Goal: Task Accomplishment & Management: Use online tool/utility

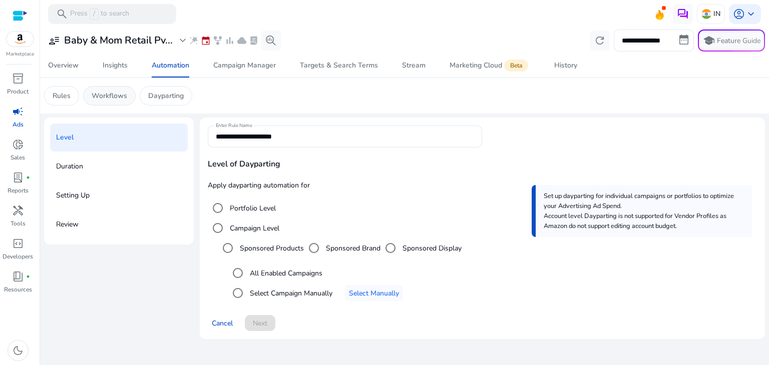
click at [112, 98] on p "Workflows" at bounding box center [110, 96] width 36 height 11
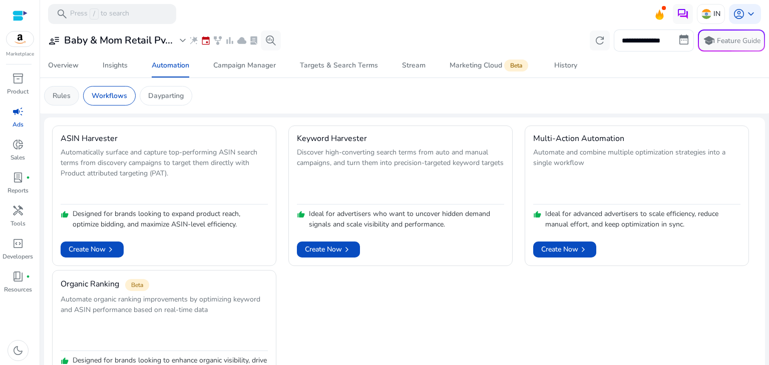
click at [74, 99] on div "Rules" at bounding box center [61, 96] width 35 height 20
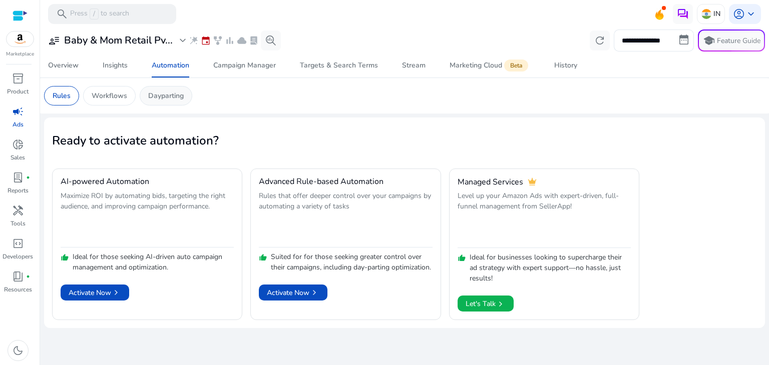
click at [178, 91] on p "Dayparting" at bounding box center [166, 96] width 36 height 11
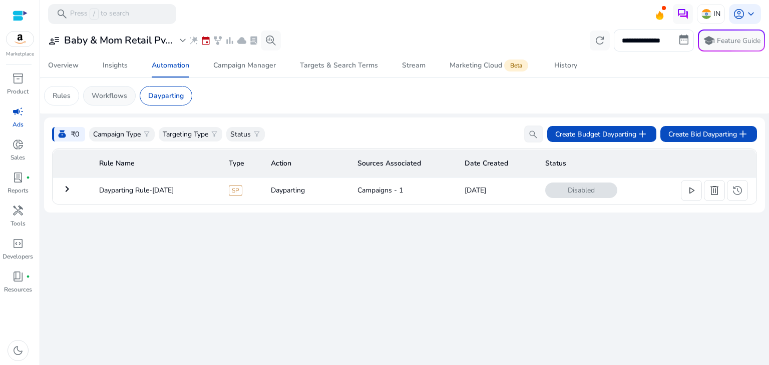
click at [101, 88] on div "Workflows" at bounding box center [109, 96] width 53 height 20
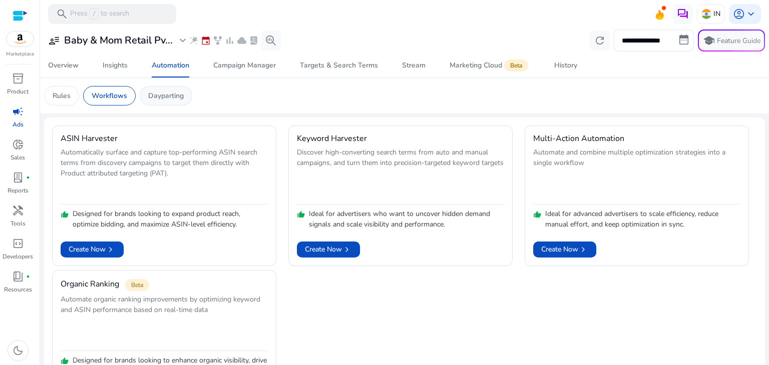
click at [174, 96] on p "Dayparting" at bounding box center [166, 96] width 36 height 11
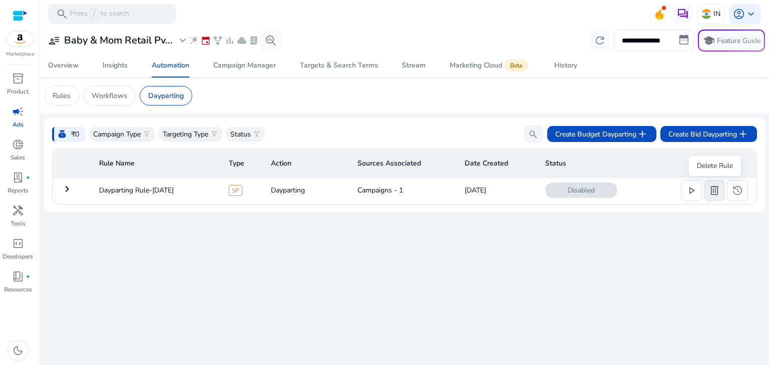
click at [712, 198] on span at bounding box center [714, 191] width 20 height 24
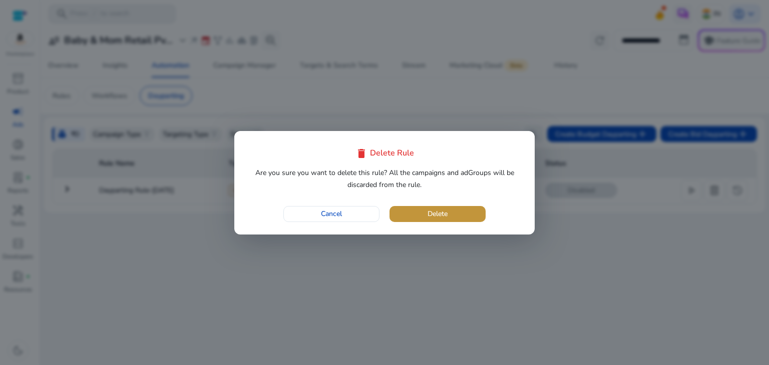
click at [474, 213] on span "button" at bounding box center [437, 214] width 96 height 24
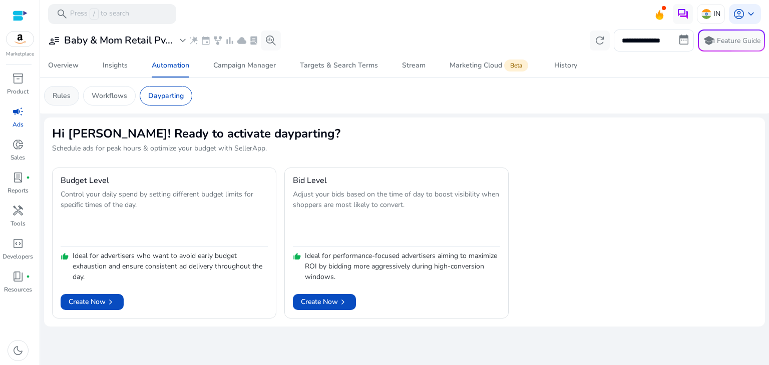
click at [54, 94] on p "Rules" at bounding box center [62, 96] width 18 height 11
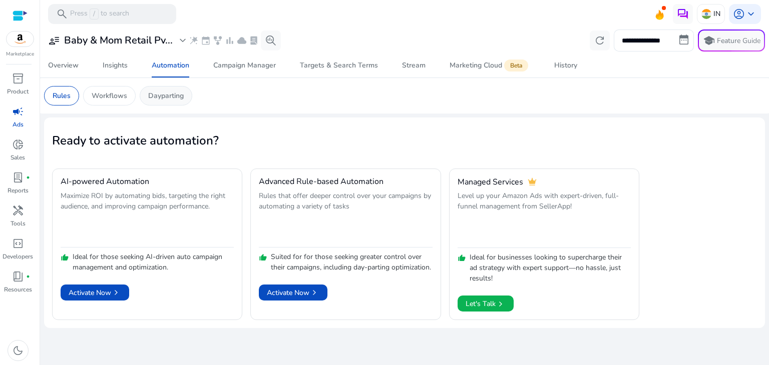
click at [179, 97] on p "Dayparting" at bounding box center [166, 96] width 36 height 11
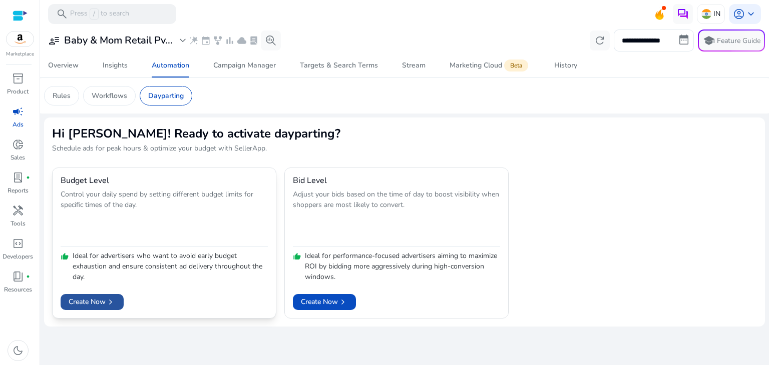
click at [98, 299] on span "Create Now chevron_right" at bounding box center [92, 302] width 47 height 11
click at [115, 302] on span "chevron_right" at bounding box center [111, 302] width 10 height 10
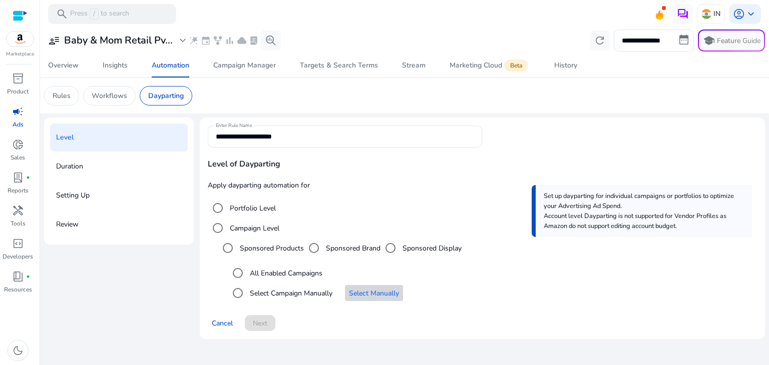
click at [388, 294] on span "Select Manually" at bounding box center [374, 293] width 50 height 11
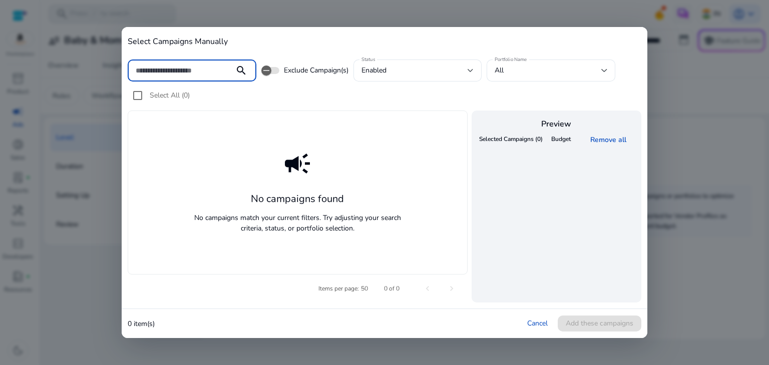
click at [542, 328] on div "Cancel Add these campaigns" at bounding box center [584, 324] width 114 height 16
click at [535, 325] on link "Cancel" at bounding box center [537, 324] width 21 height 10
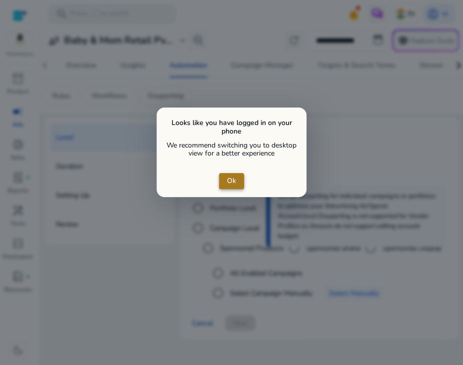
click at [230, 179] on span "Ok" at bounding box center [231, 181] width 9 height 11
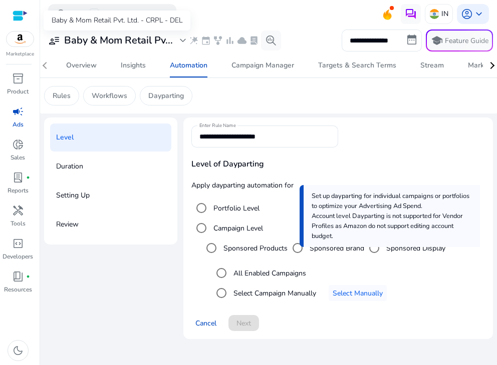
click at [176, 45] on div "user_attributes Baby & Mom Retail Pv... expand_more" at bounding box center [118, 41] width 141 height 12
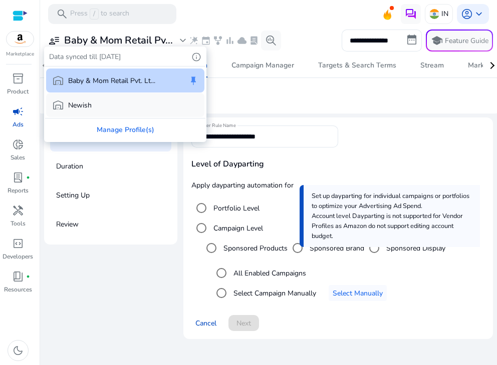
click at [107, 108] on div "warehouse Newish" at bounding box center [125, 105] width 158 height 24
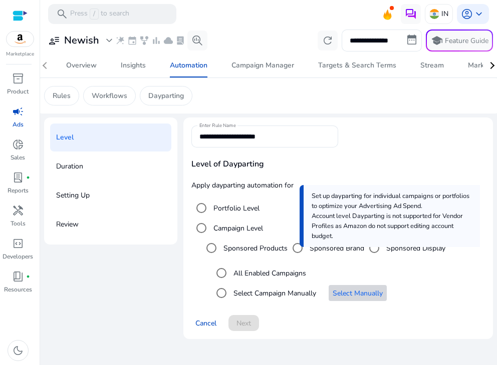
click at [375, 285] on span "Select an option" at bounding box center [357, 293] width 58 height 24
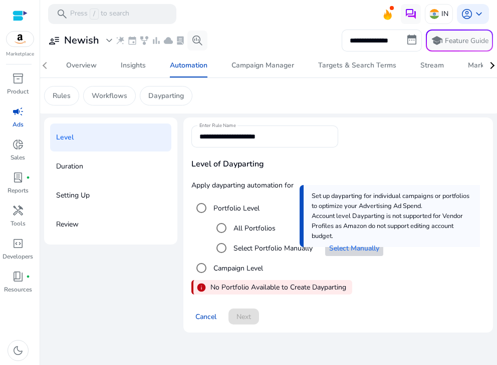
click at [358, 249] on span "Select Manually" at bounding box center [354, 248] width 50 height 11
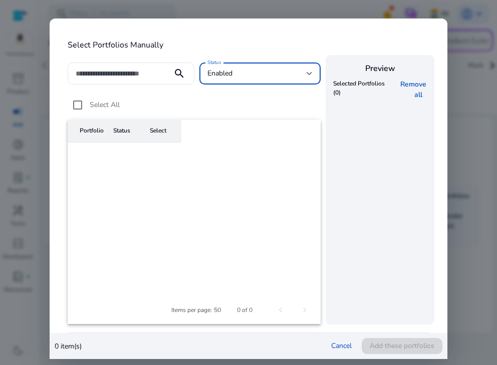
click at [281, 76] on div "enabled" at bounding box center [257, 73] width 100 height 11
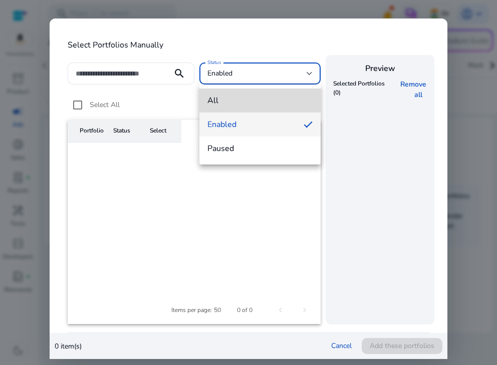
click at [275, 99] on span "all" at bounding box center [260, 100] width 106 height 11
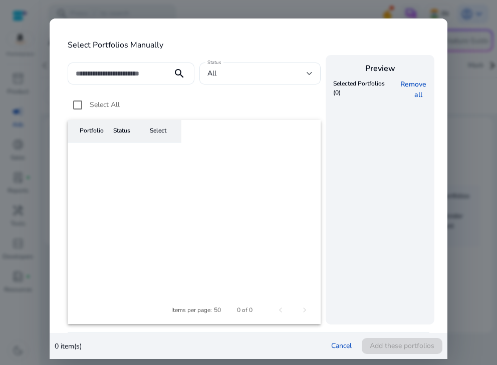
click at [93, 134] on mat-header-cell "Portfolio" at bounding box center [86, 131] width 37 height 23
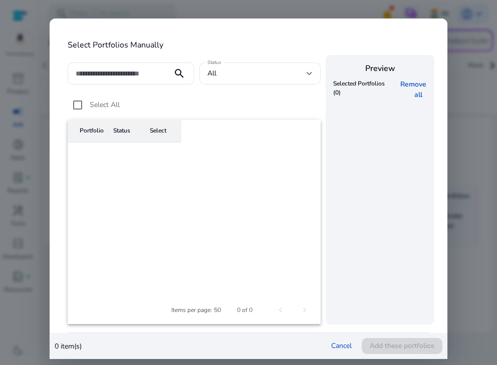
click at [324, 250] on div "search Status all Select All Portfolio Status Select Items per page: 50 0 of 0 …" at bounding box center [248, 190] width 361 height 270
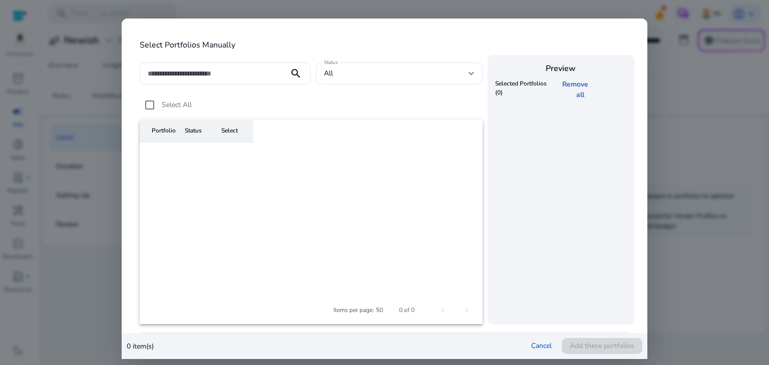
click at [496, 337] on mat-card-actions "0 item(s) Cancel Add these portfolios" at bounding box center [385, 346] width 526 height 26
click at [496, 343] on link "Cancel" at bounding box center [541, 346] width 21 height 10
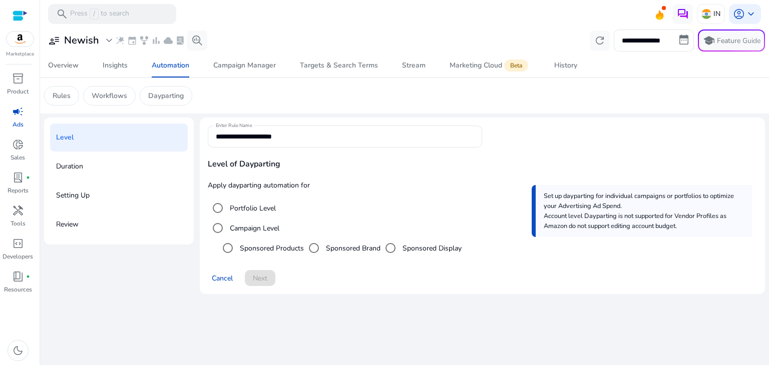
click at [20, 20] on img at bounding box center [10, 10] width 20 height 20
drag, startPoint x: 702, startPoint y: 1, endPoint x: 481, endPoint y: 165, distance: 275.1
click at [481, 165] on span "Level of Dayparting" at bounding box center [482, 164] width 549 height 12
